Goal: Find specific page/section: Find specific page/section

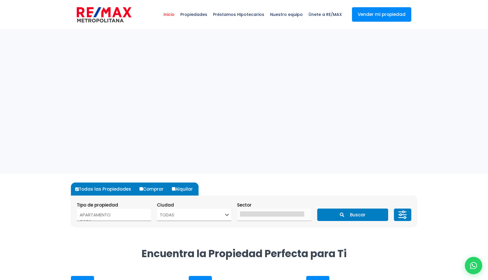
select select
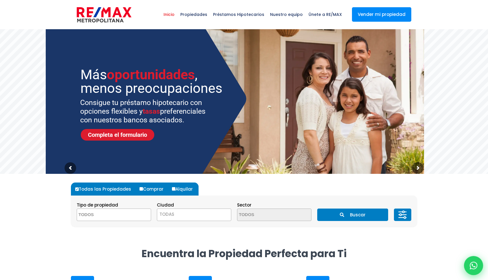
click at [471, 266] on icon at bounding box center [473, 266] width 8 height 8
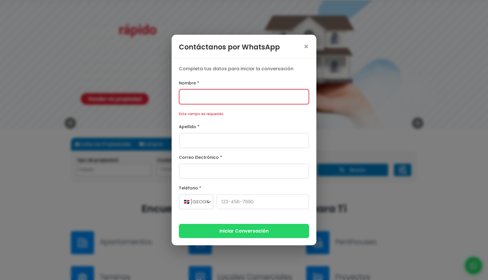
scroll to position [60, 0]
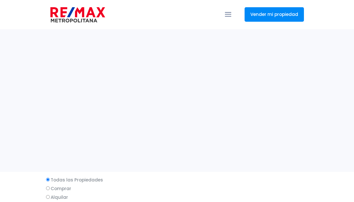
select select
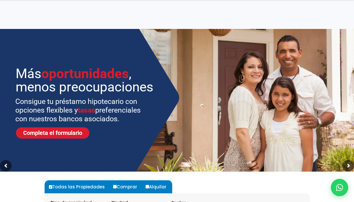
scroll to position [82, 0]
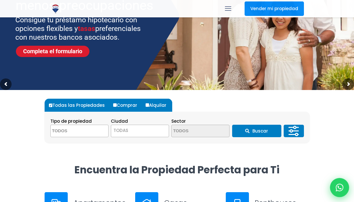
click at [334, 191] on div at bounding box center [339, 187] width 19 height 19
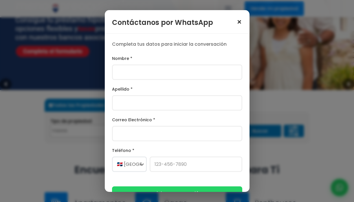
click at [237, 24] on span "×" at bounding box center [239, 22] width 6 height 8
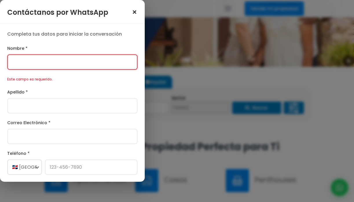
scroll to position [117, 0]
